Goal: Information Seeking & Learning: Understand process/instructions

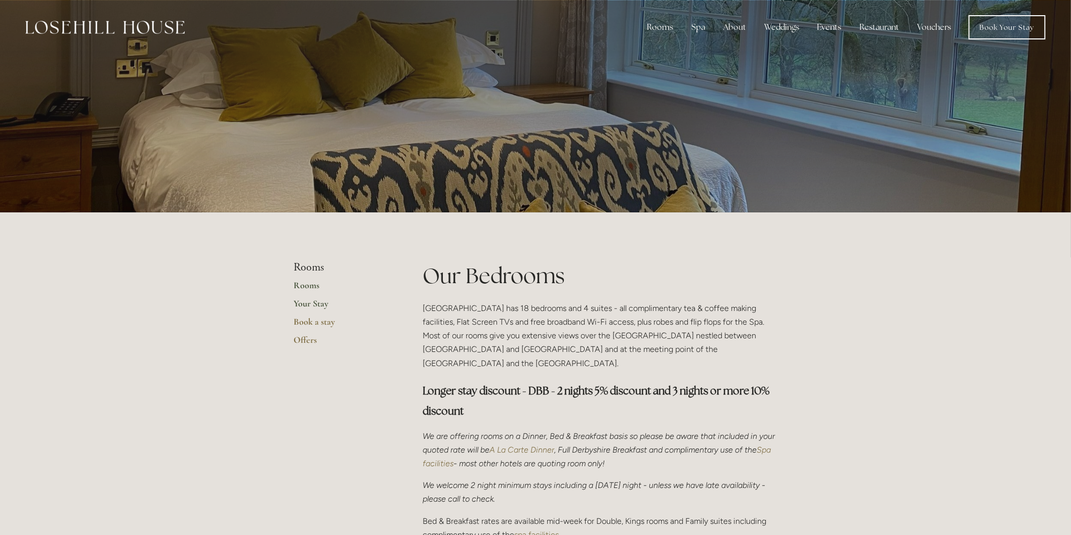
click at [311, 302] on link "Your Stay" at bounding box center [342, 307] width 97 height 18
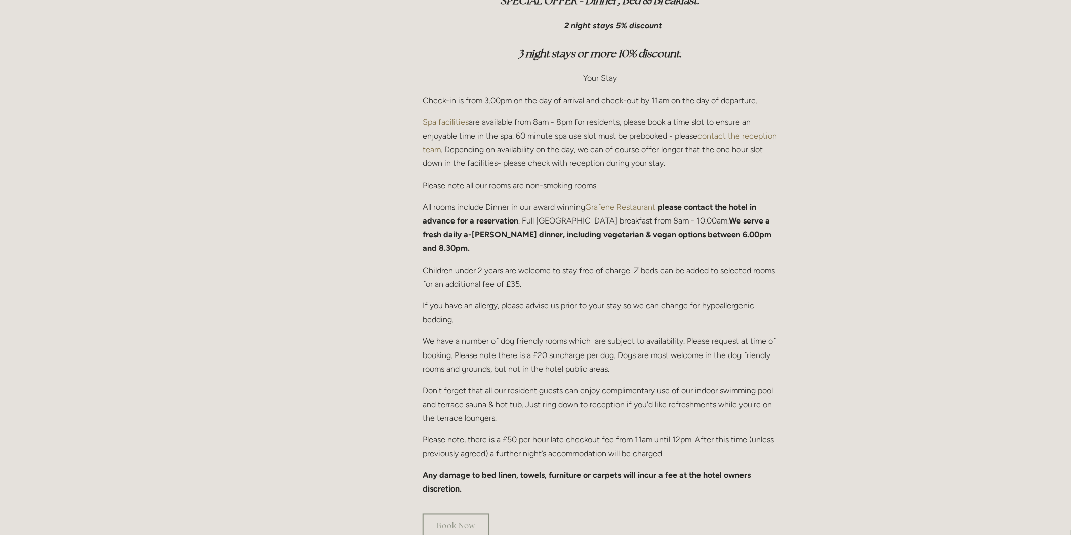
scroll to position [393, 0]
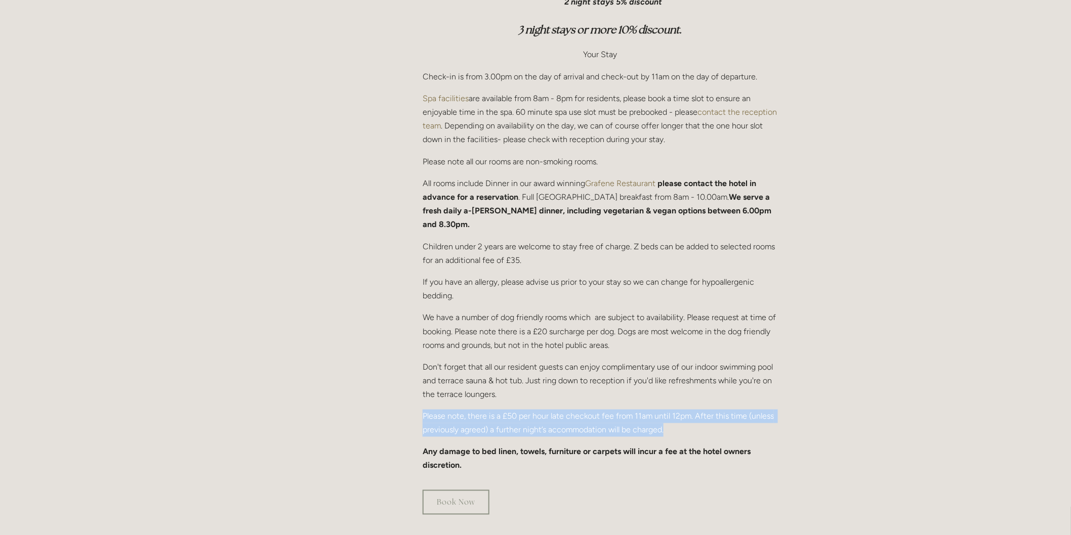
drag, startPoint x: 421, startPoint y: 397, endPoint x: 691, endPoint y: 421, distance: 270.8
click at [691, 421] on div "We are offering rooms on a Dinner, Bed & Breakfast basis so please be aware tha…" at bounding box center [600, 193] width 372 height 575
copy p "Please note, there is a £50 per hour late checkout fee from 11am until 12pm. Af…"
